Goal: Find specific page/section: Find specific page/section

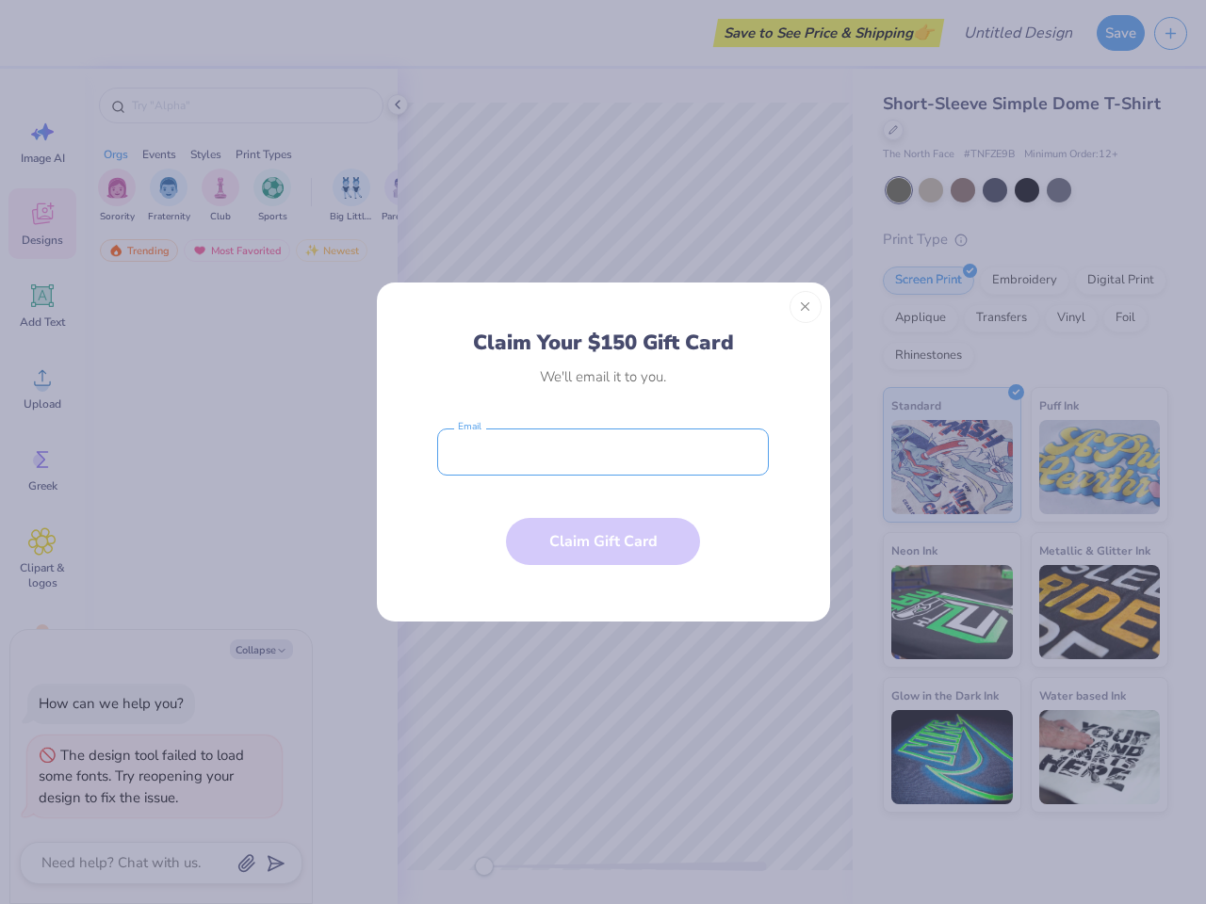
type textarea "x"
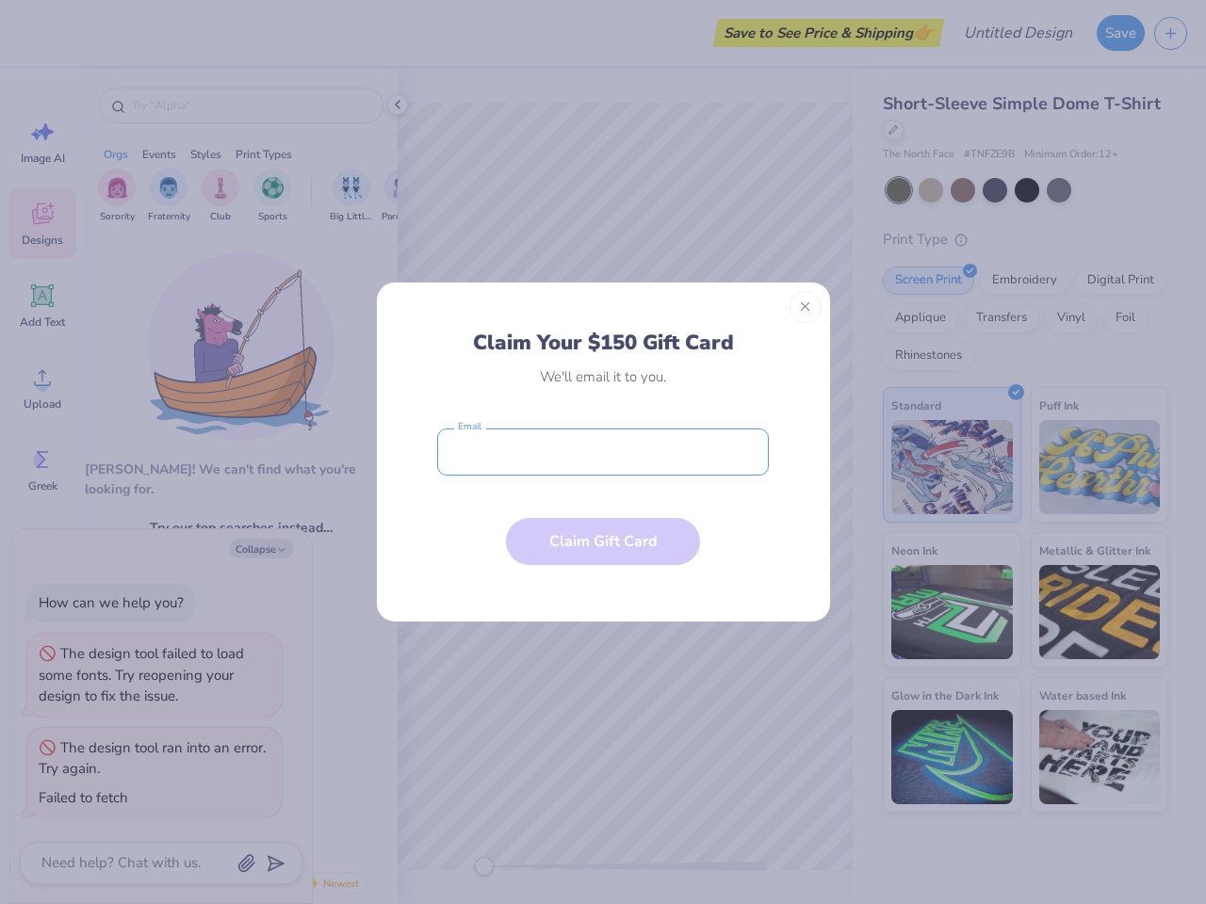
click at [603, 452] on input "email" at bounding box center [603, 452] width 332 height 47
click at [805, 307] on button "Close" at bounding box center [805, 307] width 32 height 32
